Goal: Task Accomplishment & Management: Manage account settings

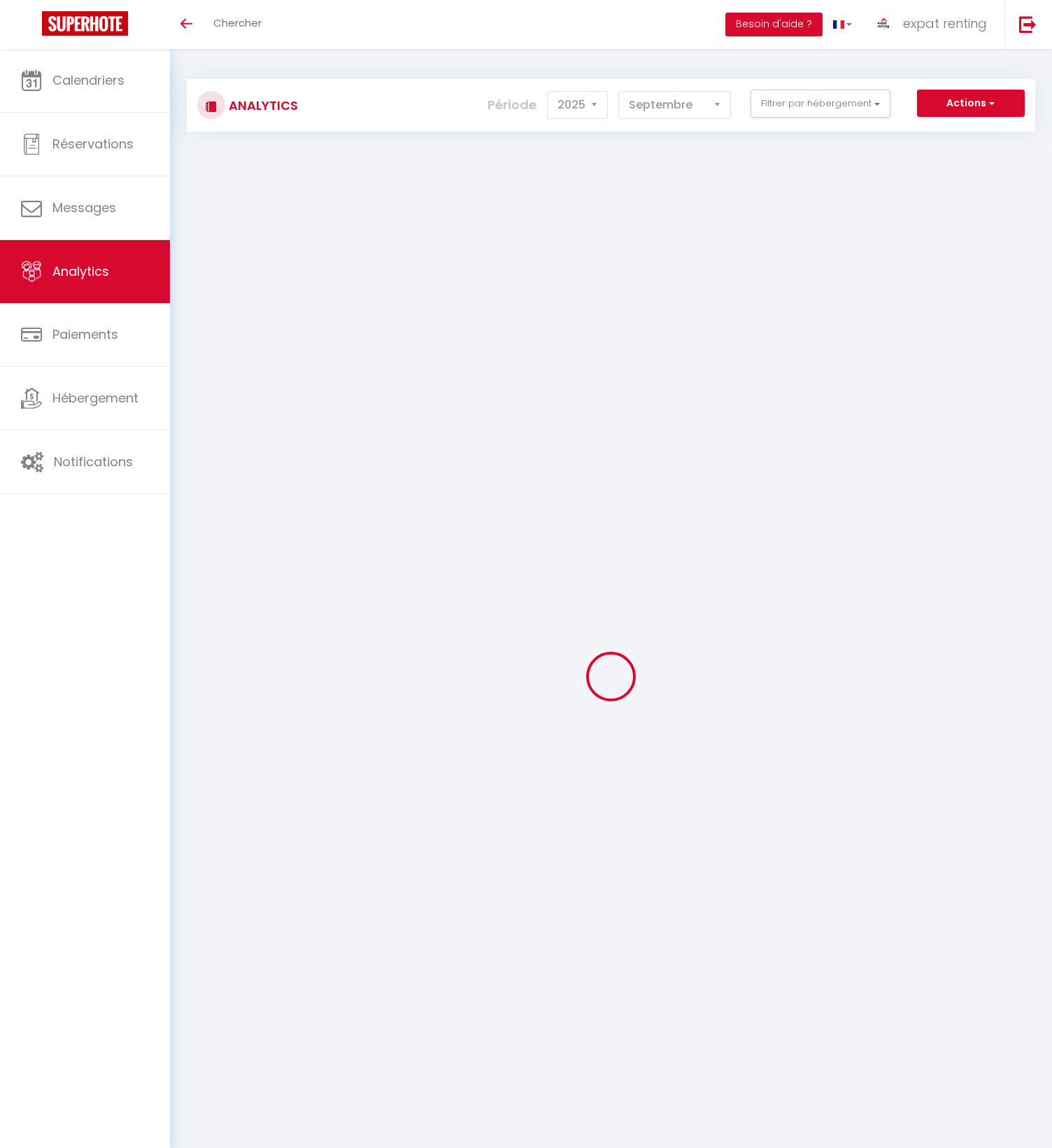
select select "2025"
select select "9"
click at [115, 76] on span "Calendriers" at bounding box center [89, 80] width 72 height 18
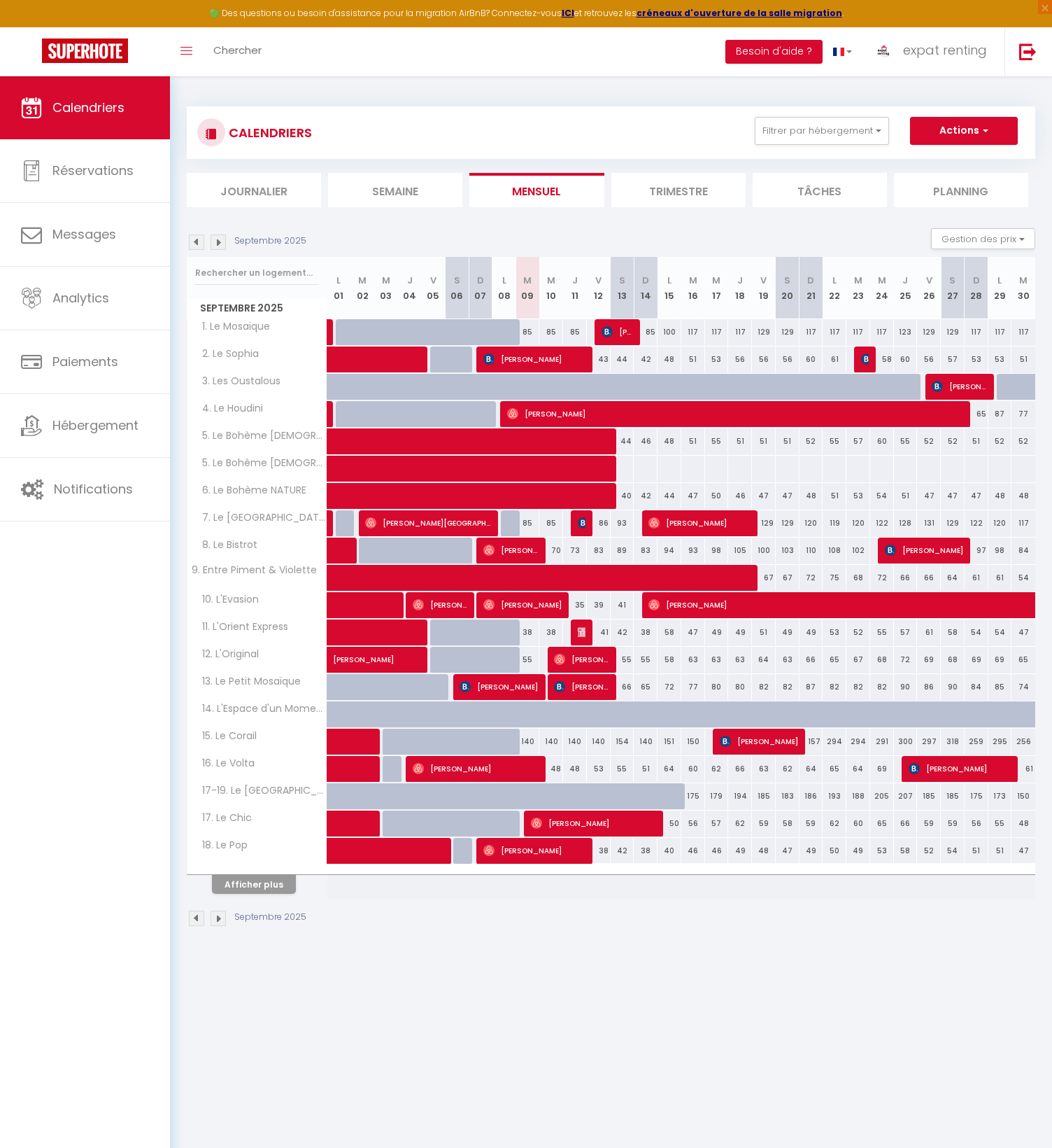
click at [221, 239] on img at bounding box center [218, 243] width 16 height 16
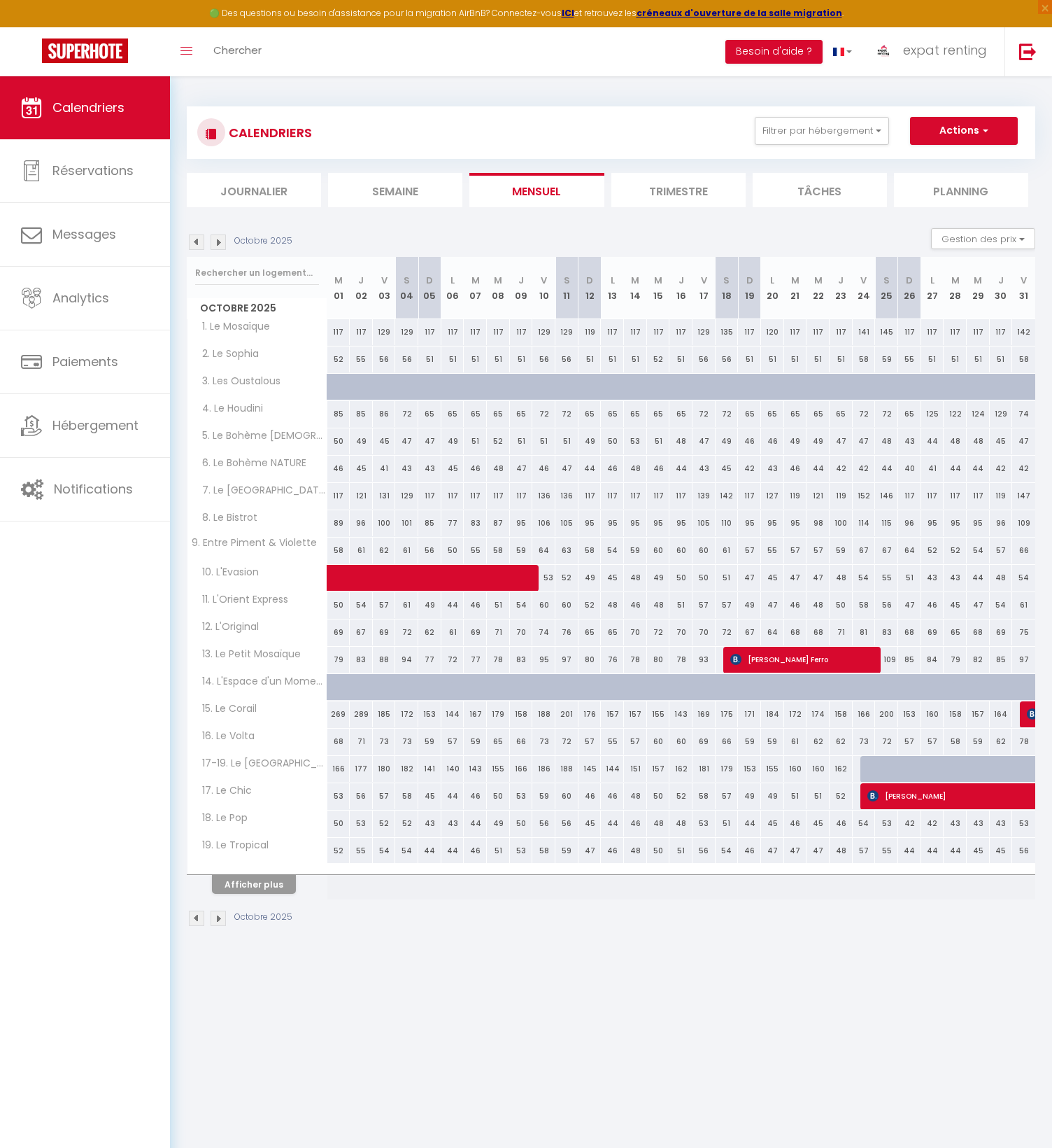
click at [221, 239] on img at bounding box center [218, 243] width 16 height 16
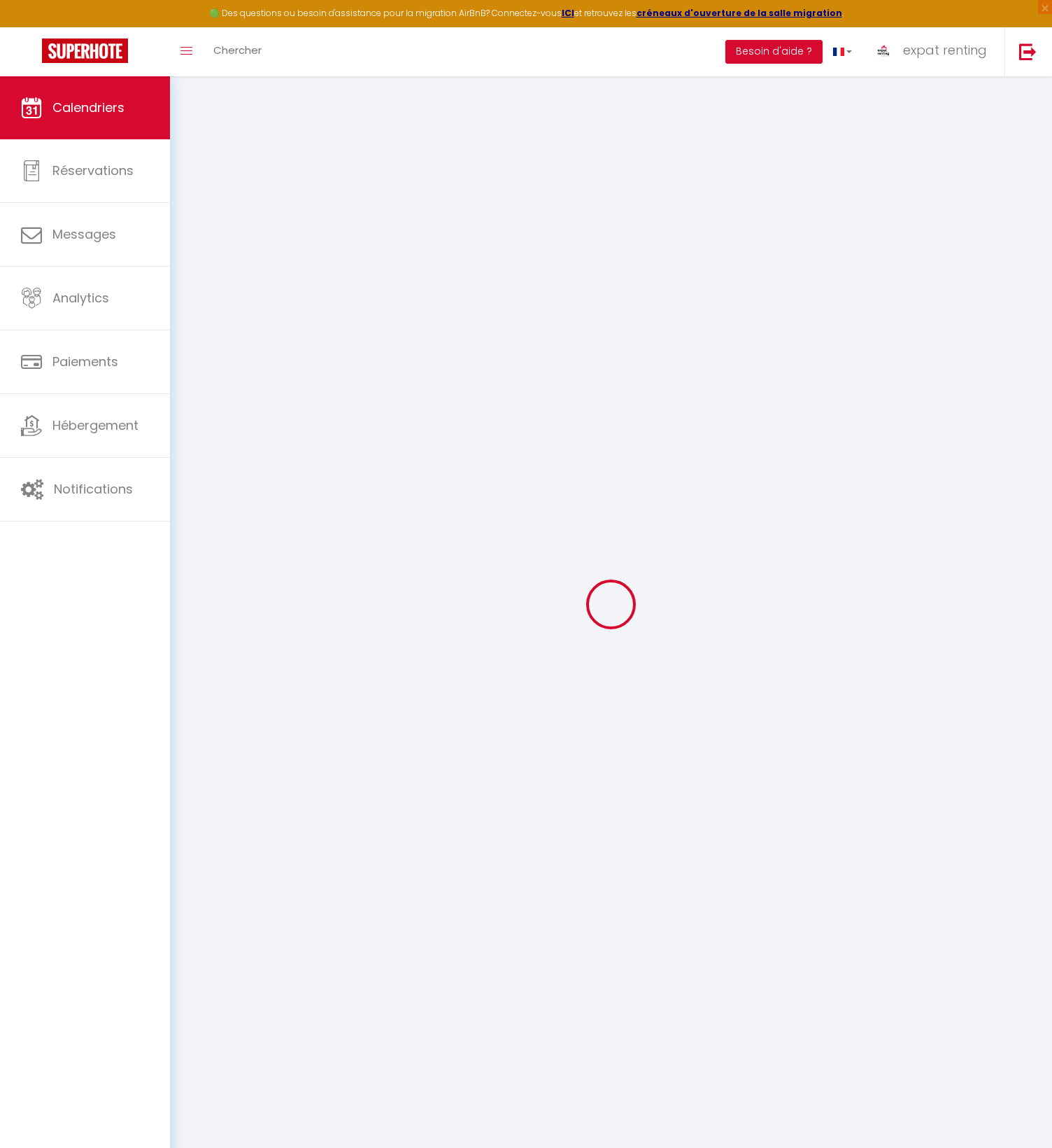
select select
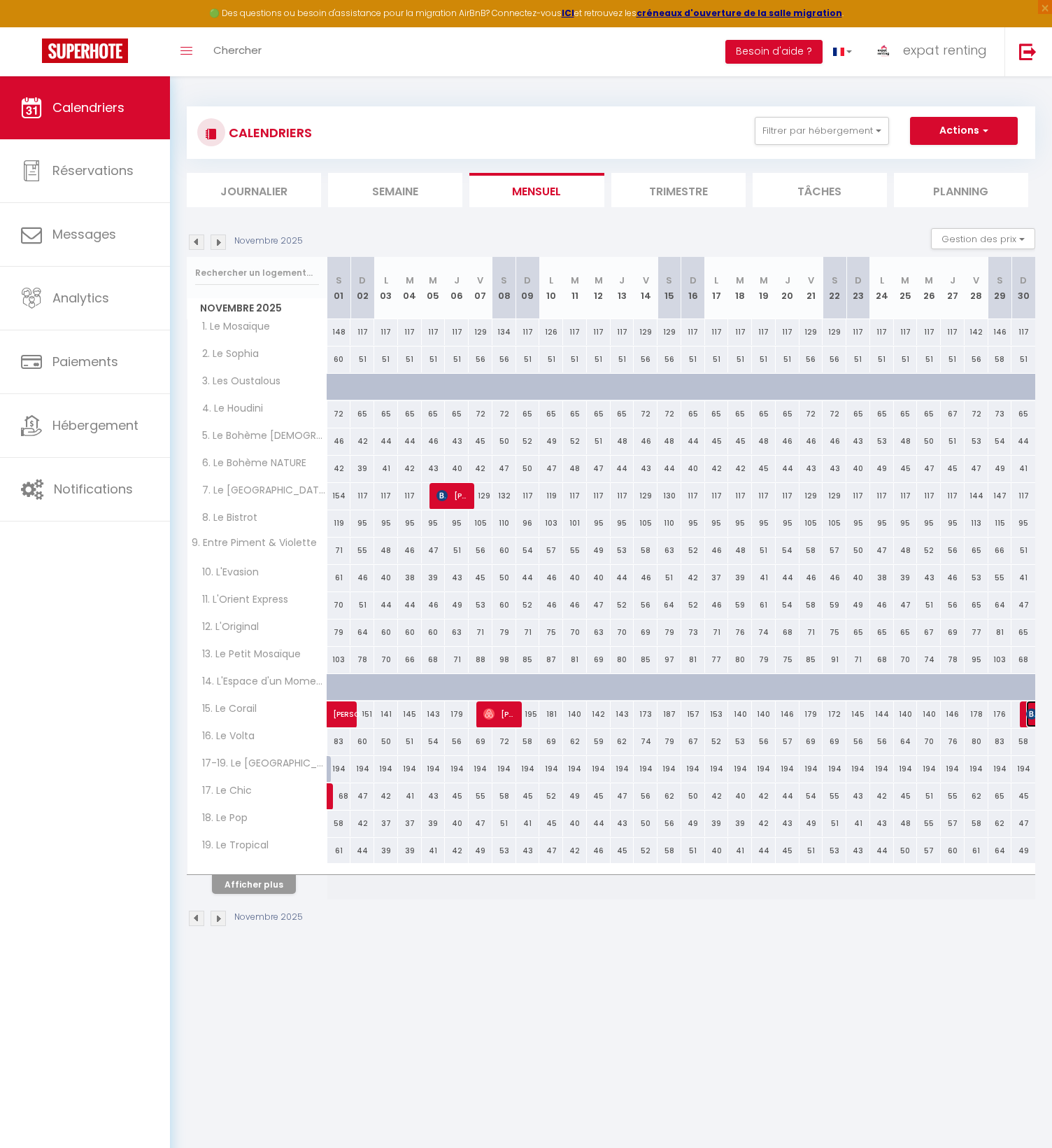
click at [1028, 714] on img at bounding box center [1032, 714] width 11 height 11
select select "OK"
select select "0"
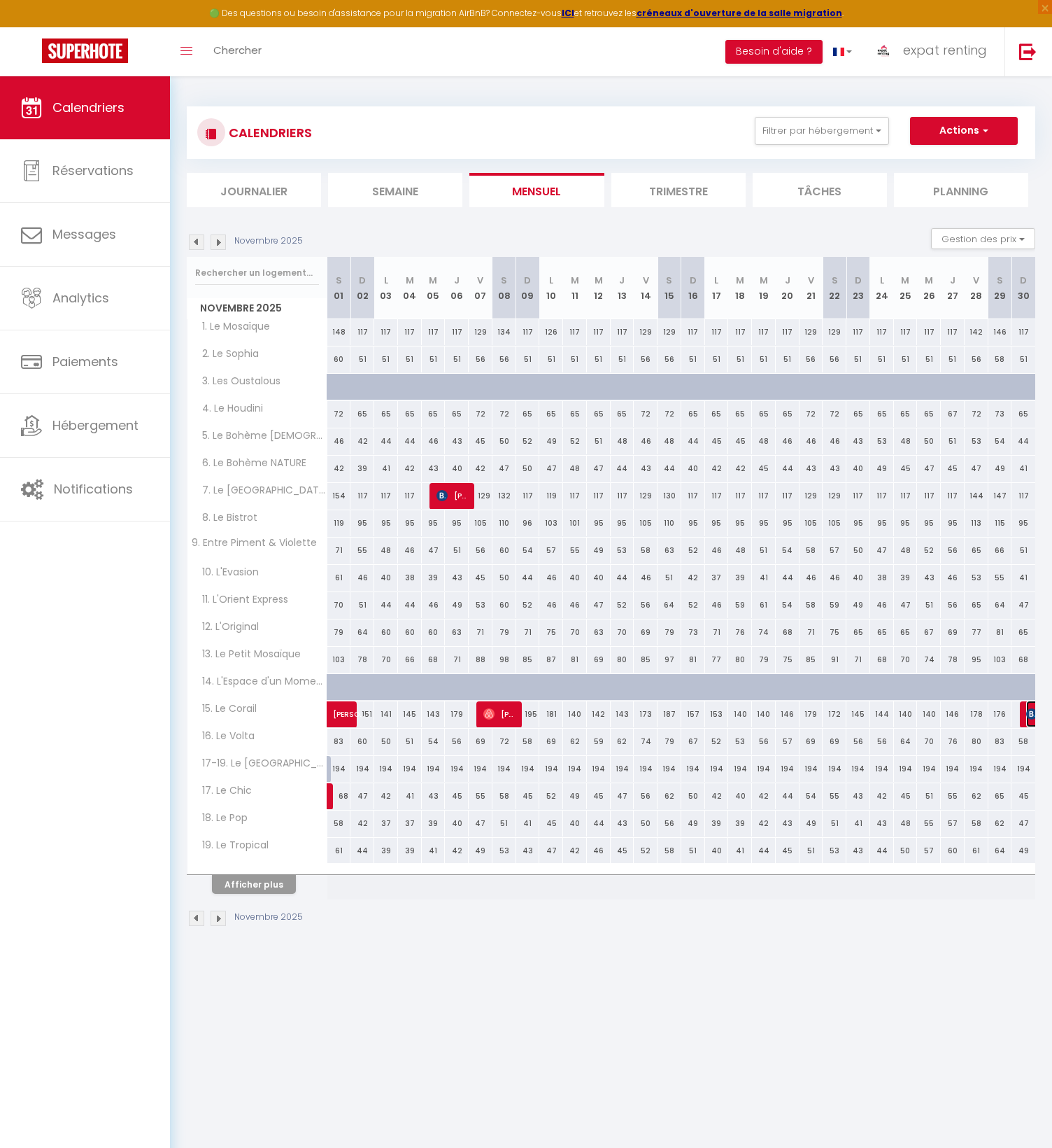
select select "1"
select select
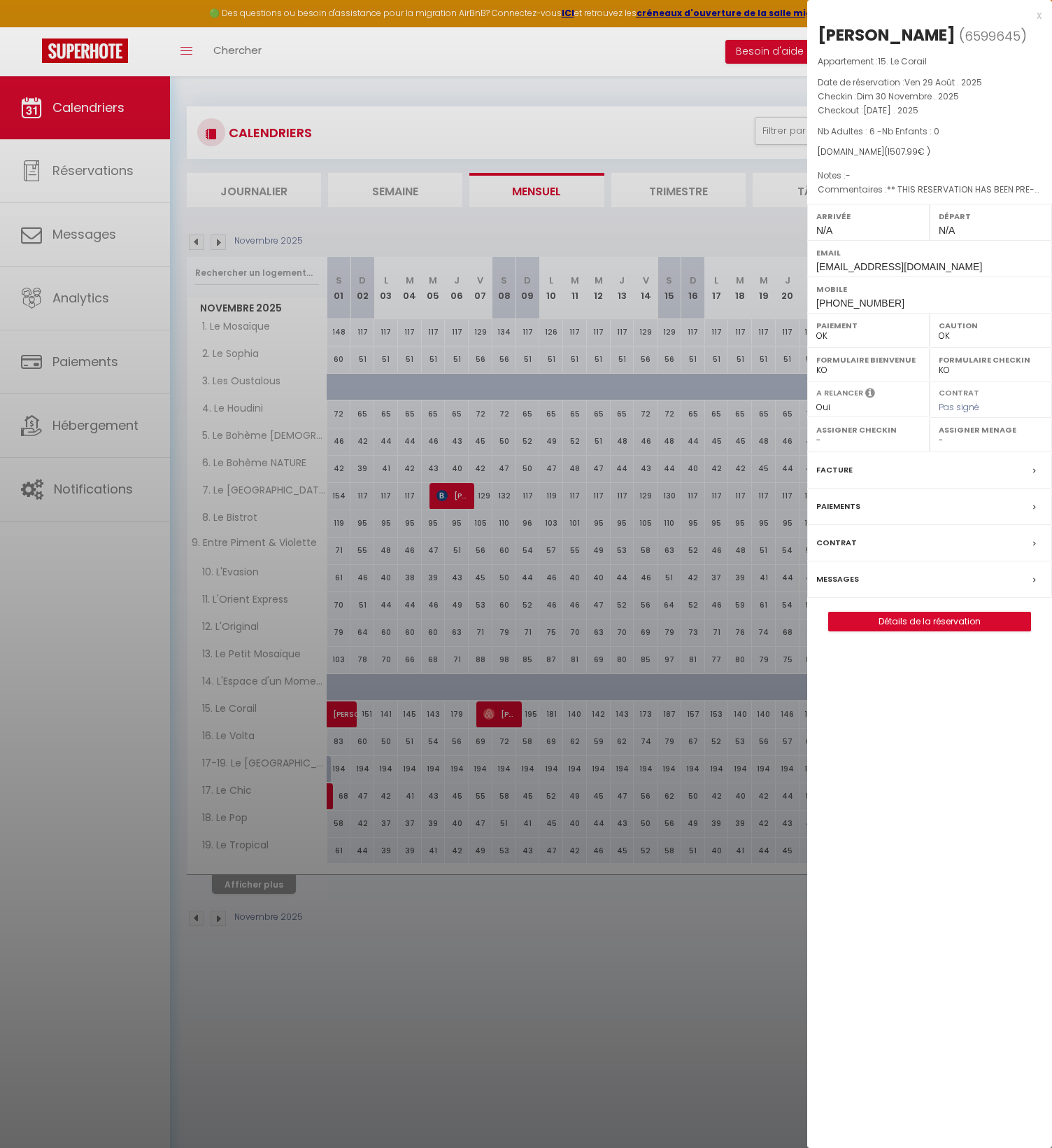
click at [1033, 12] on div "x" at bounding box center [925, 16] width 235 height 17
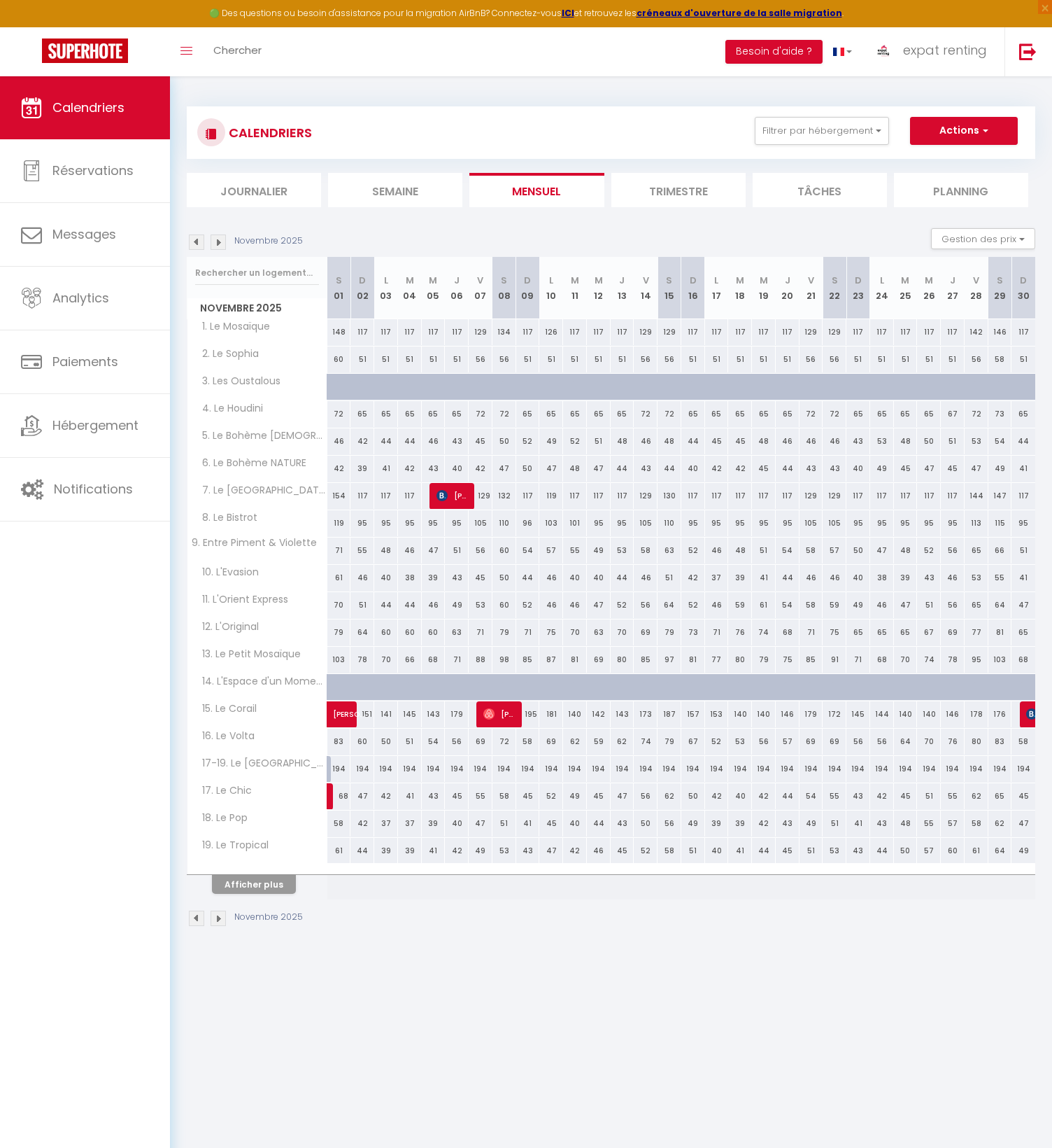
click at [215, 247] on img at bounding box center [218, 243] width 16 height 16
